Goal: Transaction & Acquisition: Purchase product/service

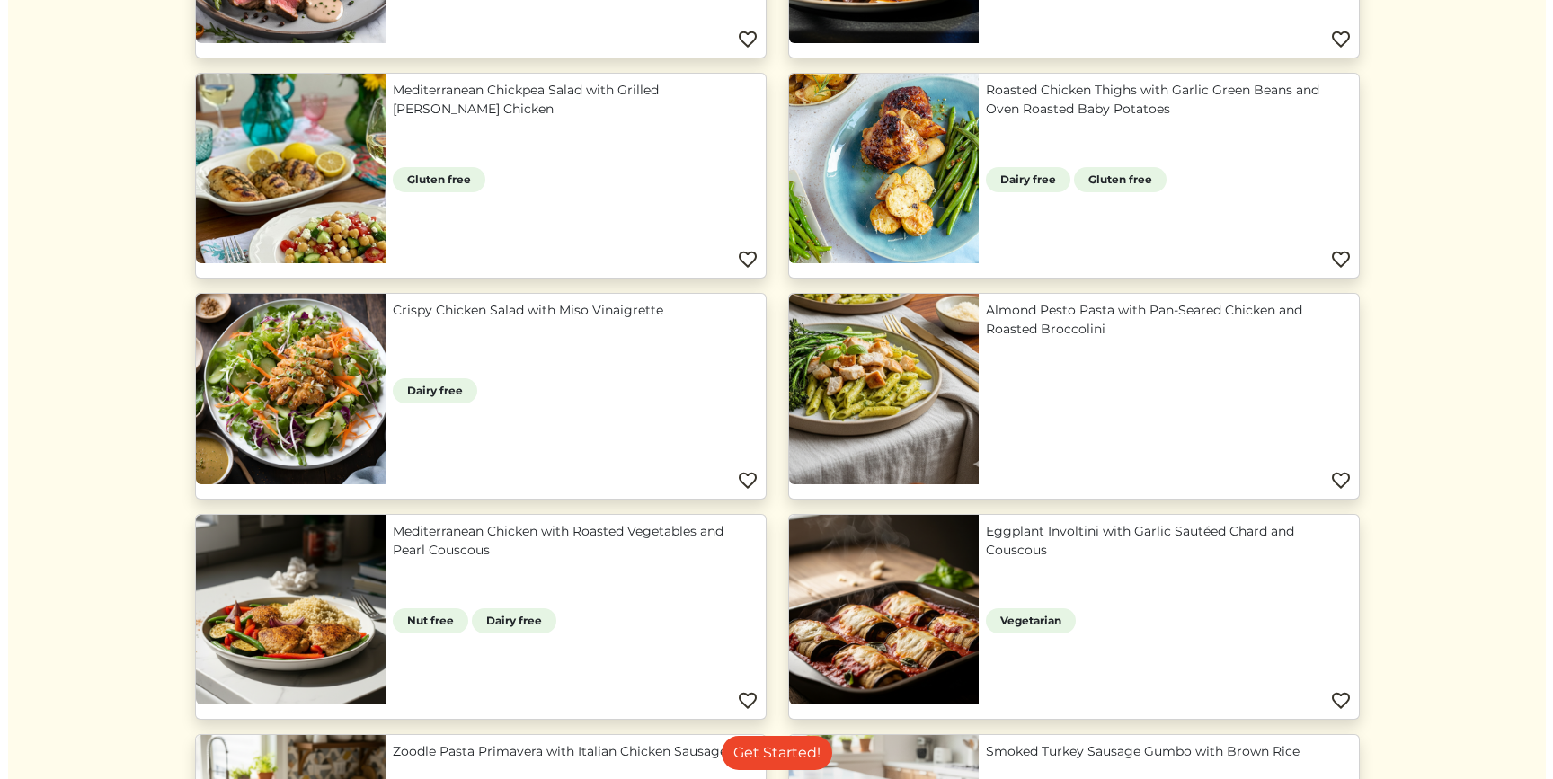
scroll to position [1077, 0]
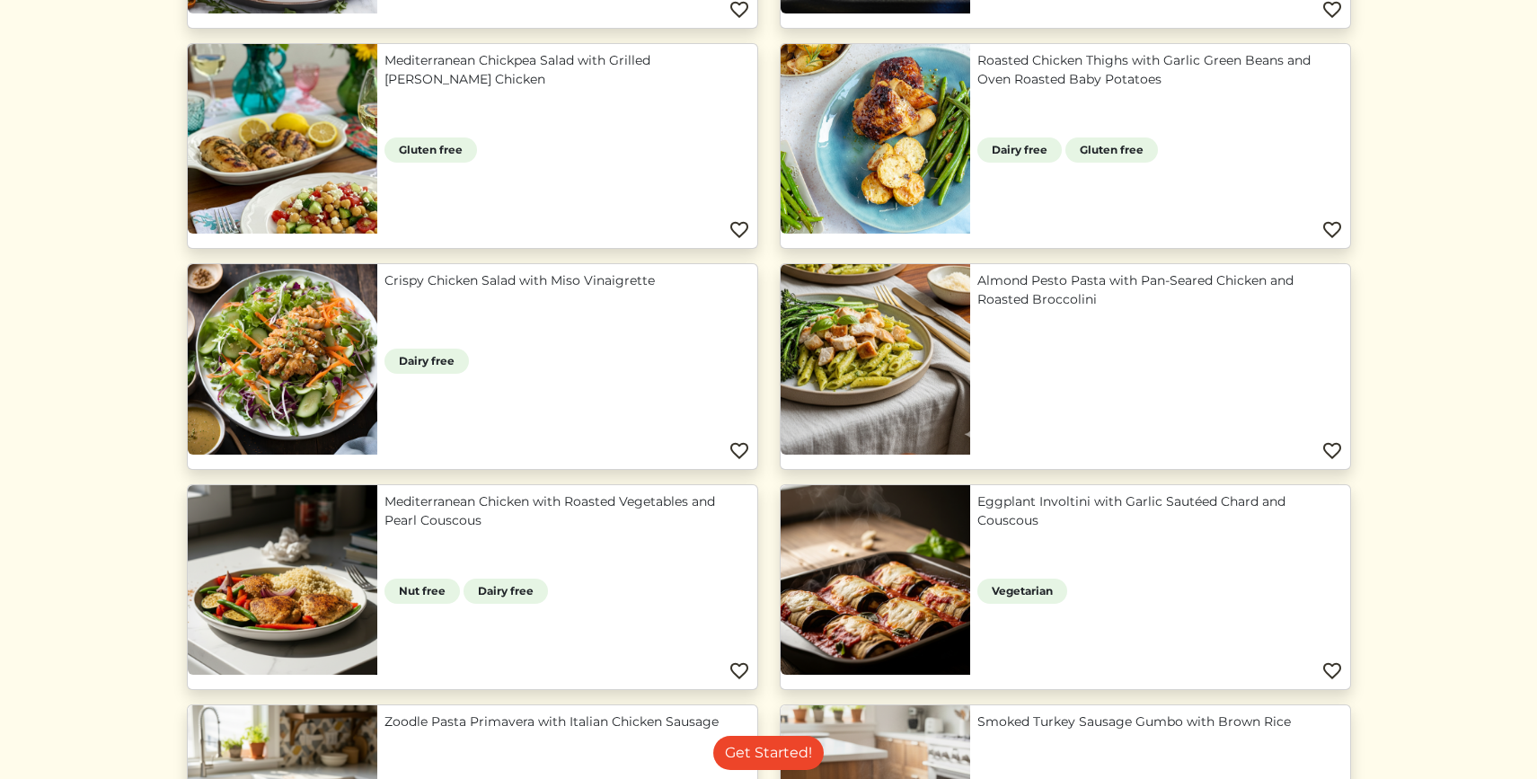
click at [981, 285] on link "Almond Pesto Pasta with Pan-Seared Chicken and Roasted Broccolini" at bounding box center [1161, 290] width 366 height 38
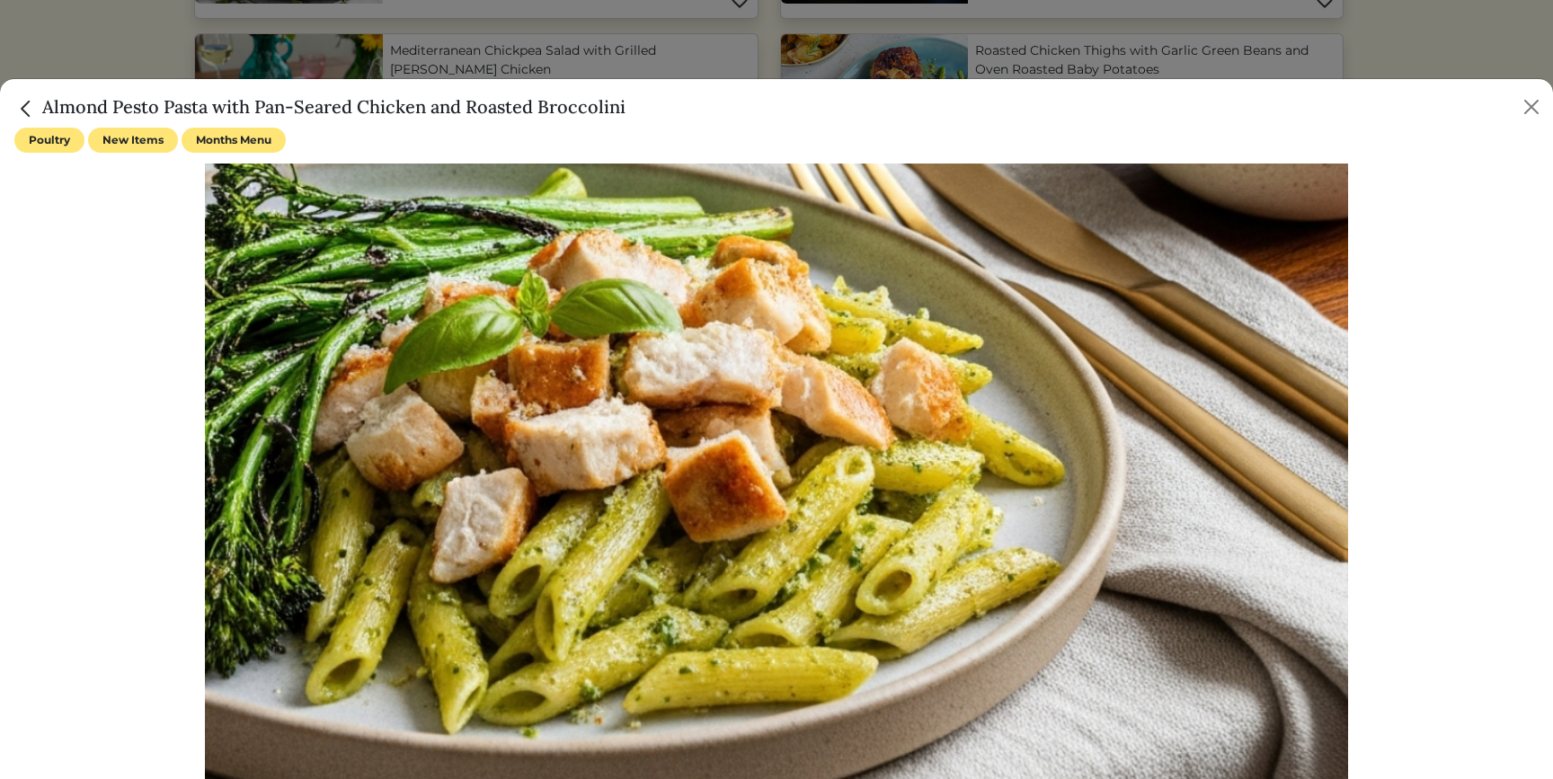
click at [245, 106] on h5 "Almond Pesto Pasta with Pan-Seared Chicken and Roasted Broccolini" at bounding box center [319, 106] width 611 height 27
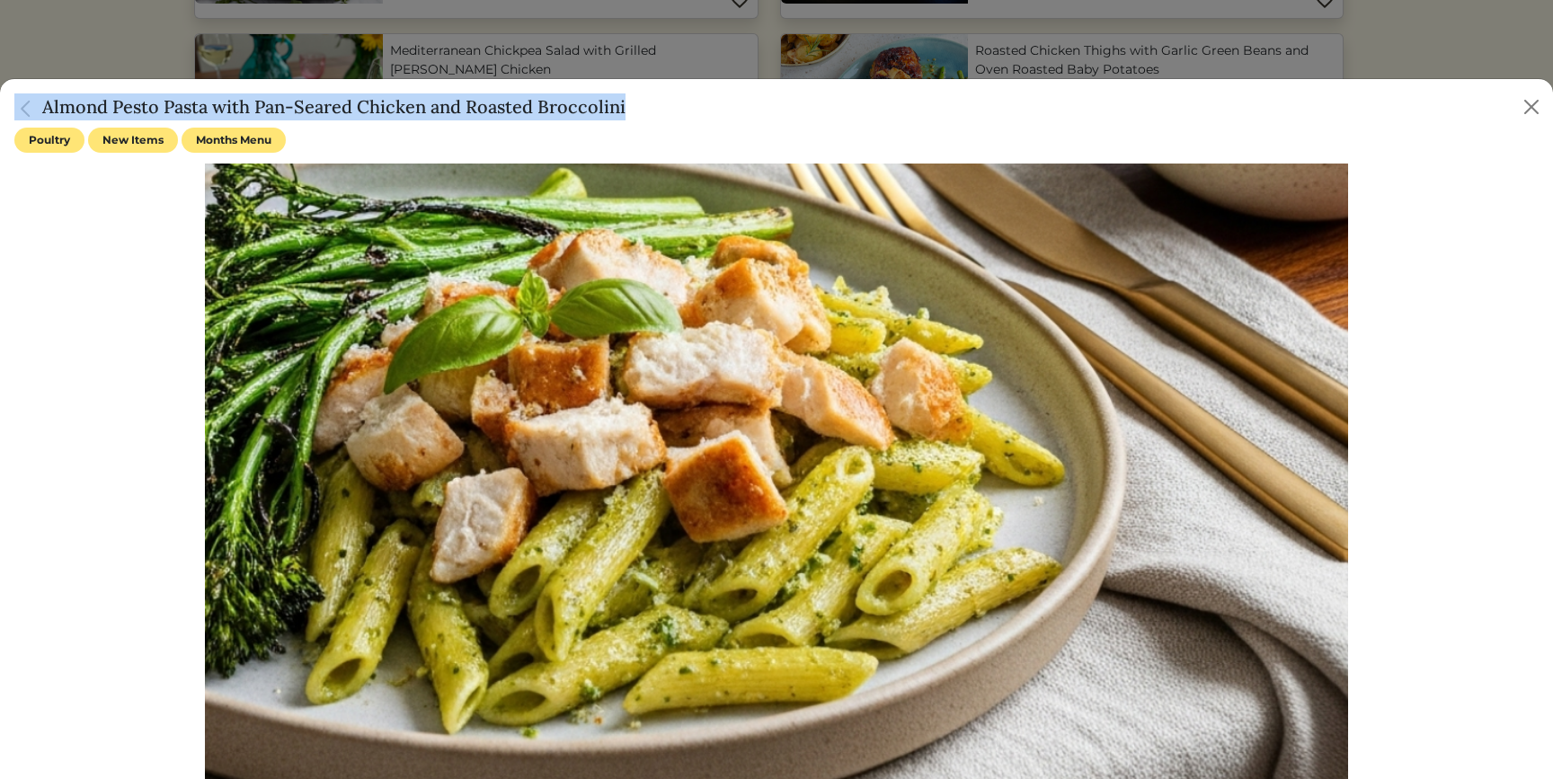
click at [245, 106] on h5 "Almond Pesto Pasta with Pan-Seared Chicken and Roasted Broccolini" at bounding box center [319, 106] width 611 height 27
copy div "Almond Pesto Pasta with Pan-Seared Chicken and Roasted Broccolini"
